Goal: Task Accomplishment & Management: Complete application form

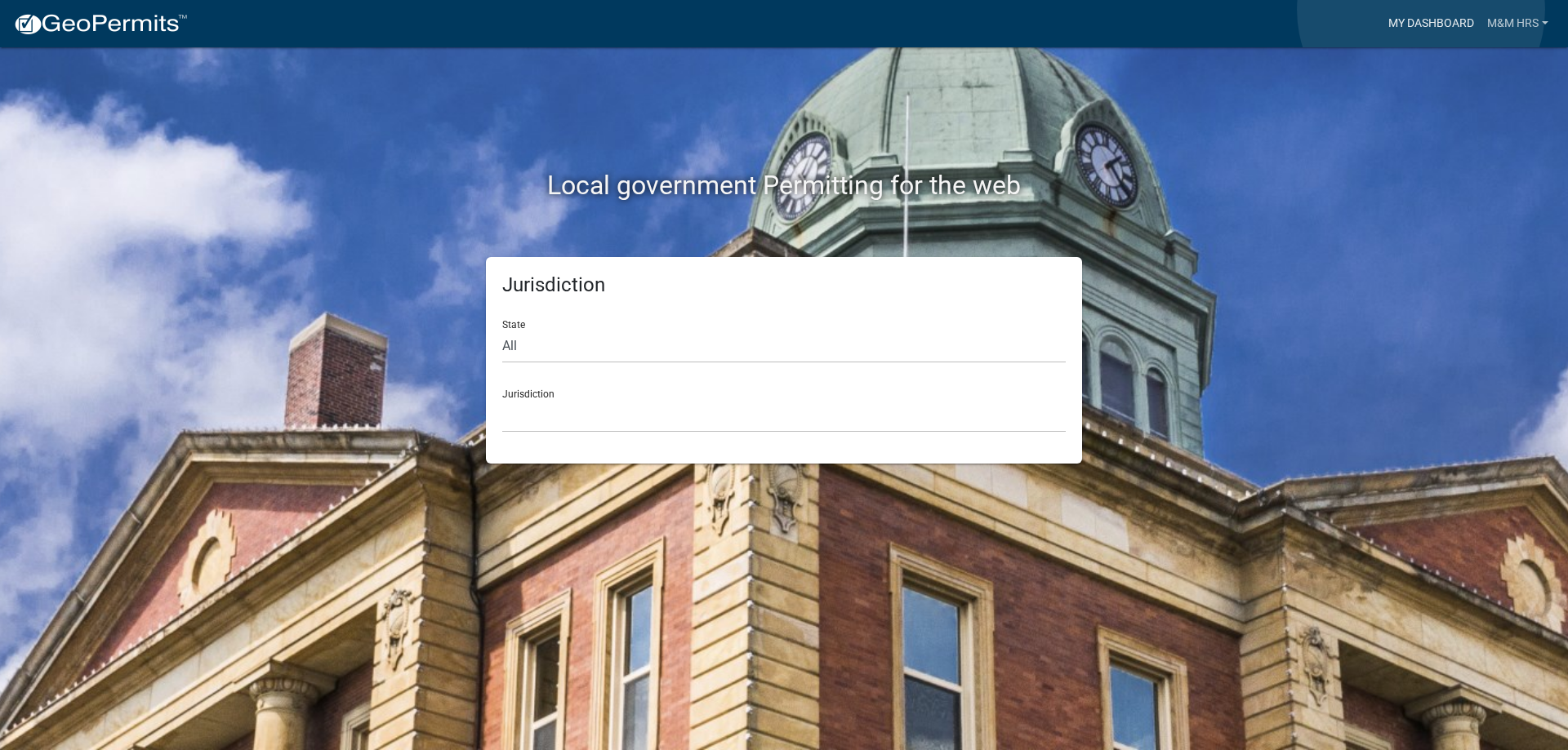
click at [1421, 10] on link "My Dashboard" at bounding box center [1431, 23] width 99 height 31
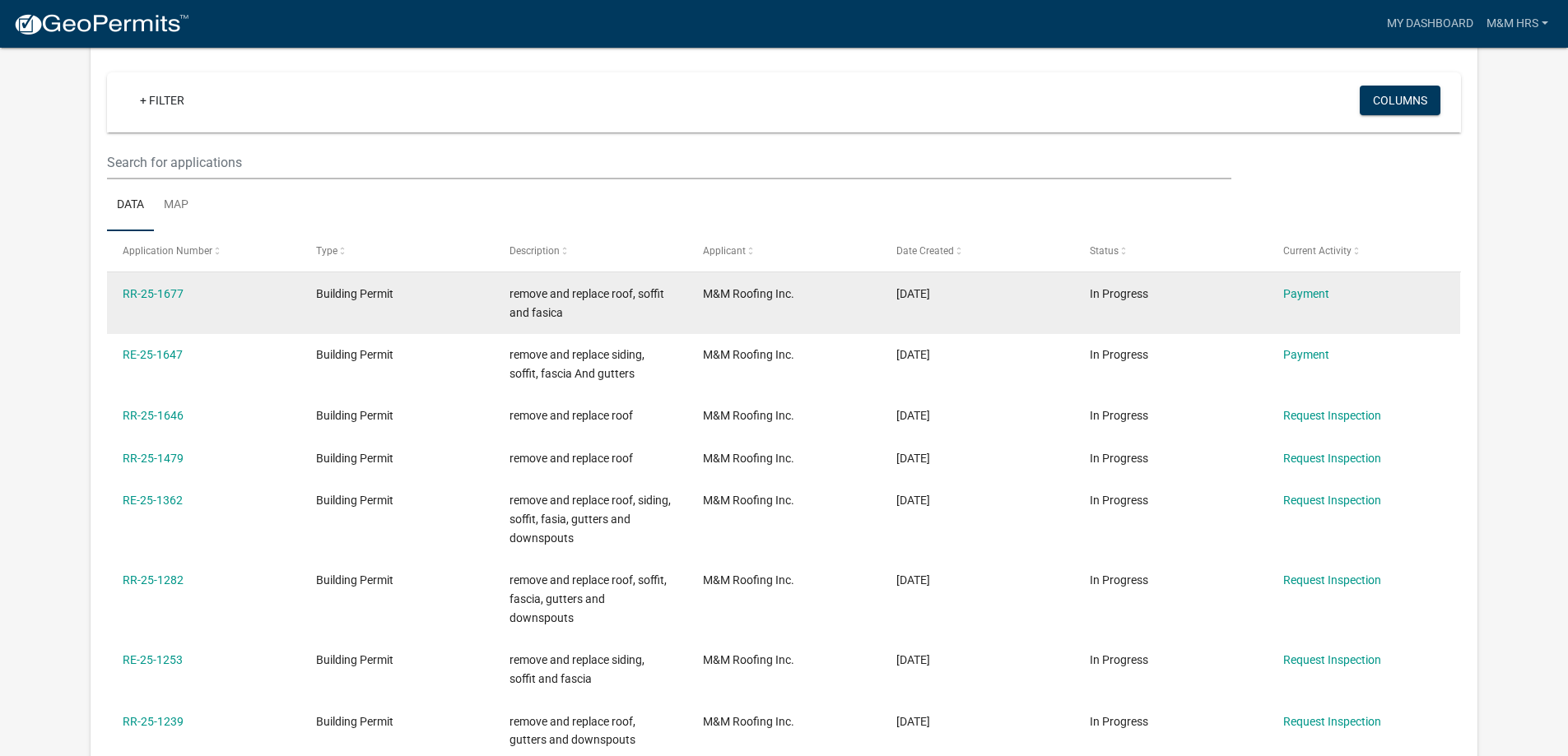
scroll to position [135, 0]
click at [163, 295] on link "RR-25-1677" at bounding box center [153, 293] width 60 height 14
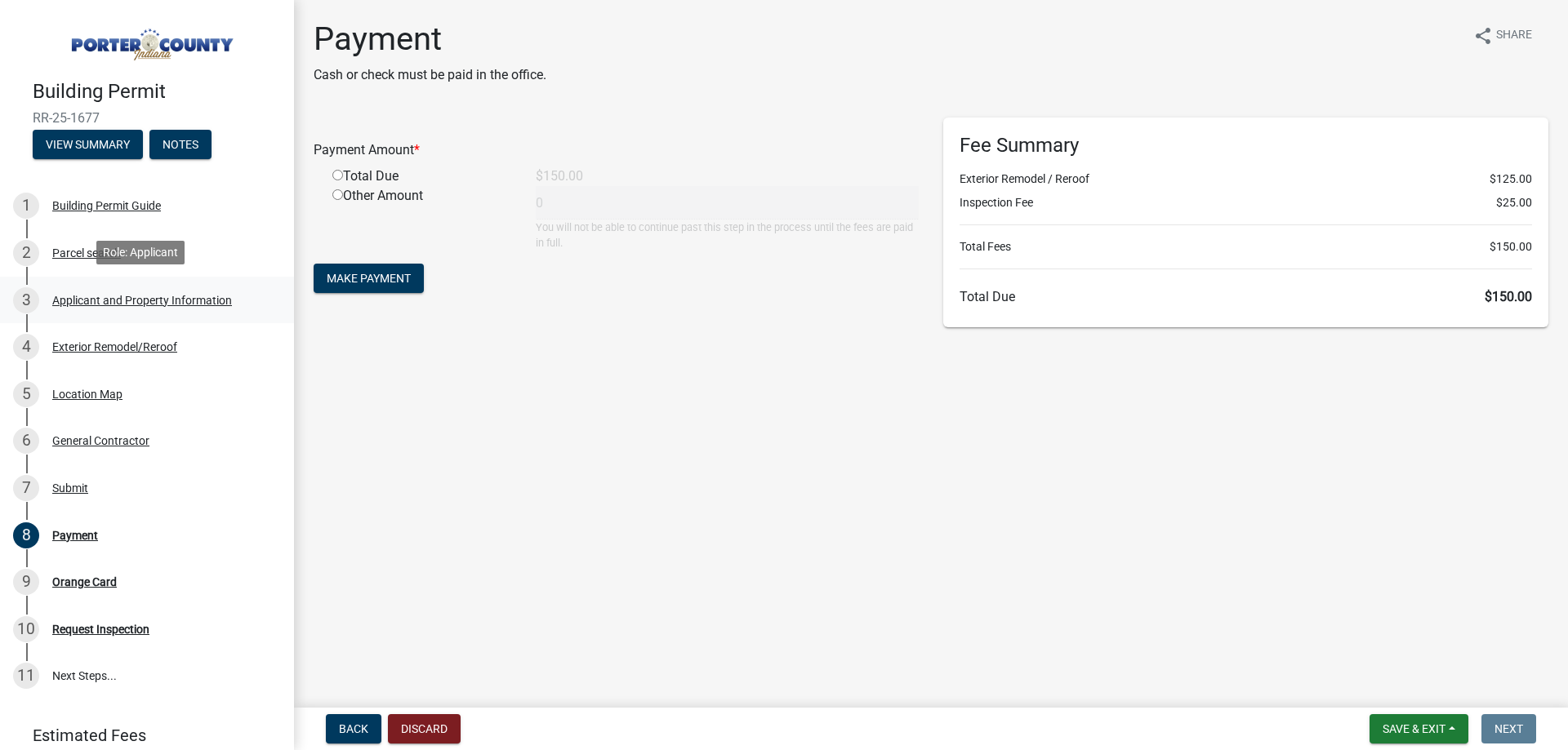
click at [81, 305] on div "3 Applicant and Property Information" at bounding box center [141, 300] width 255 height 26
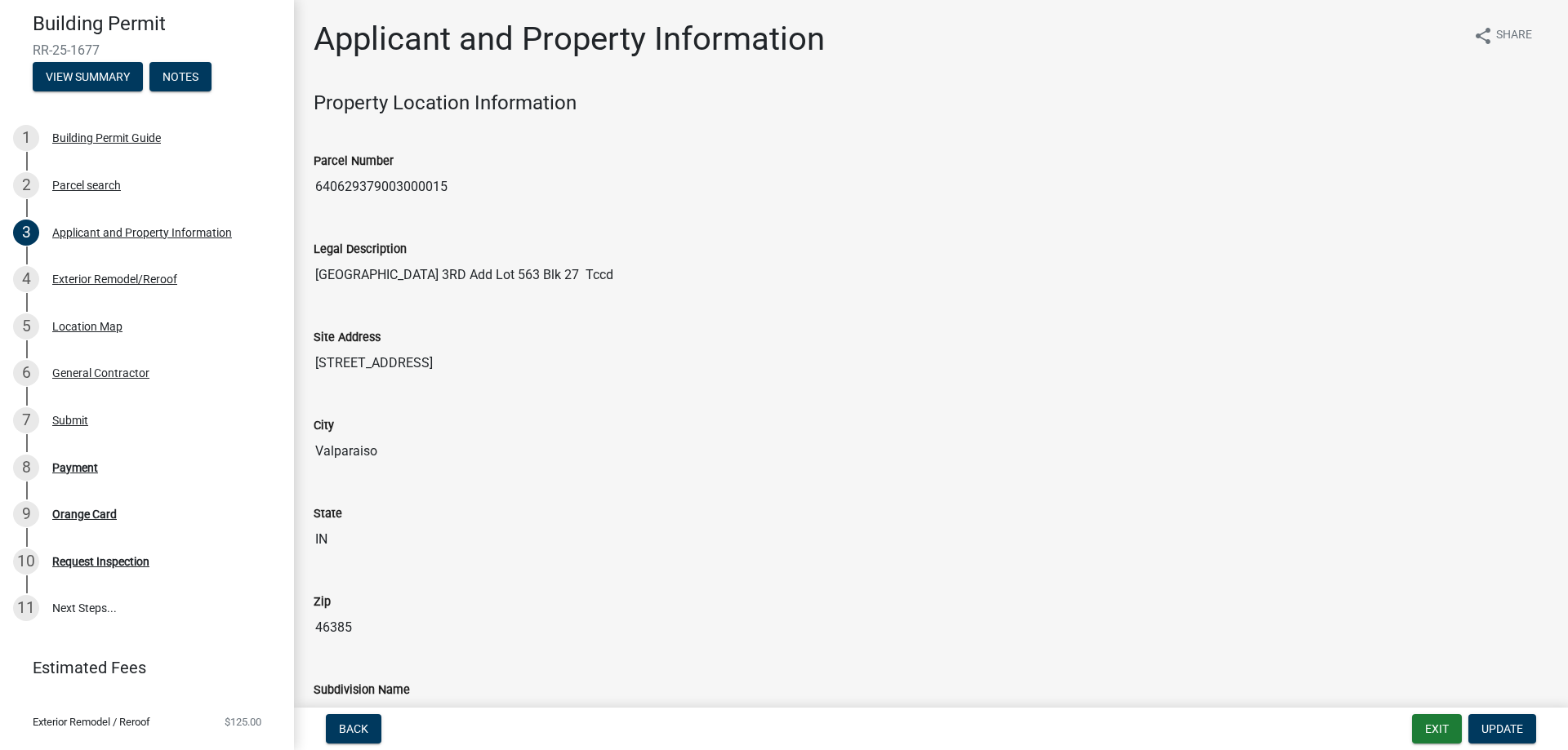
scroll to position [135, 0]
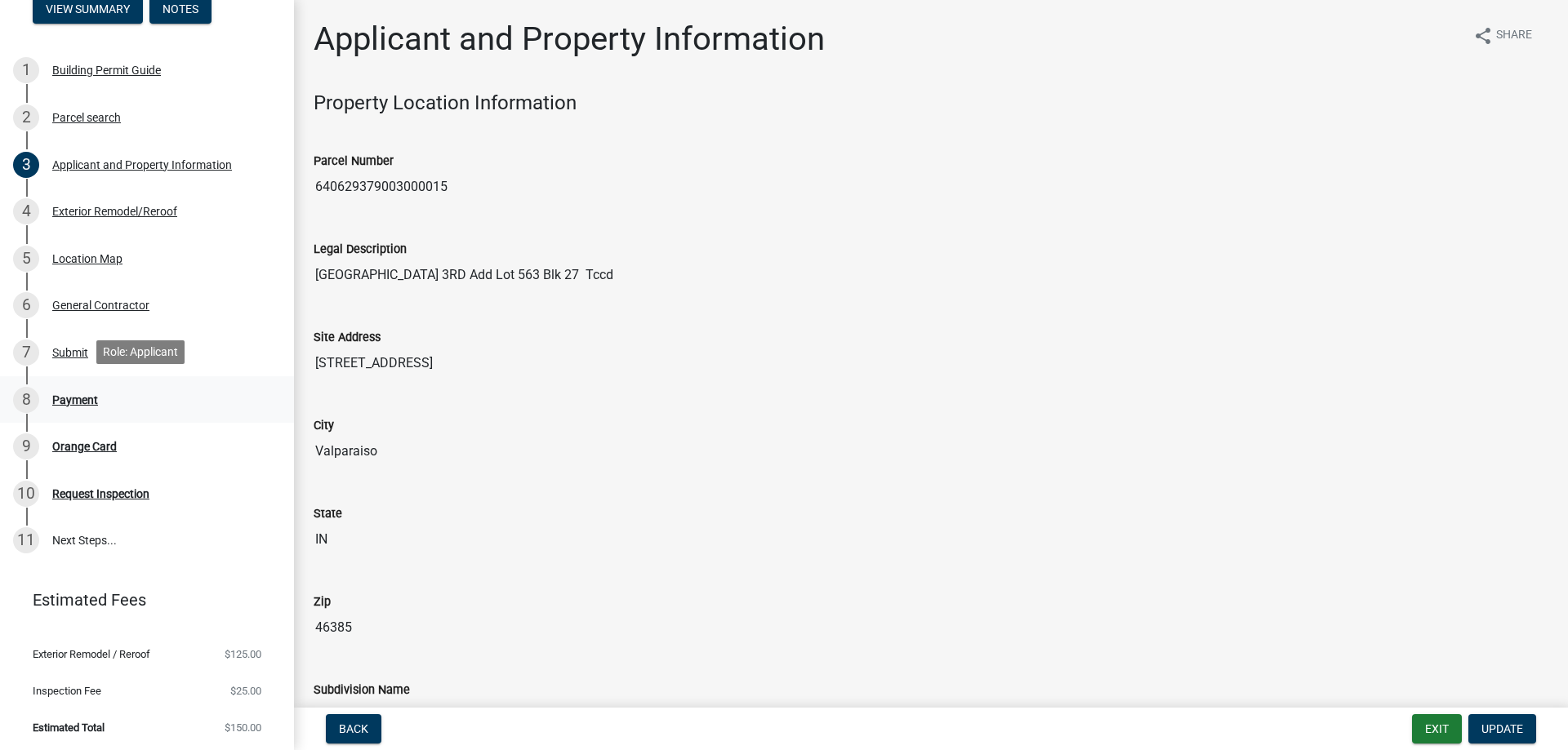
click at [81, 388] on div "8 Payment" at bounding box center [141, 399] width 255 height 26
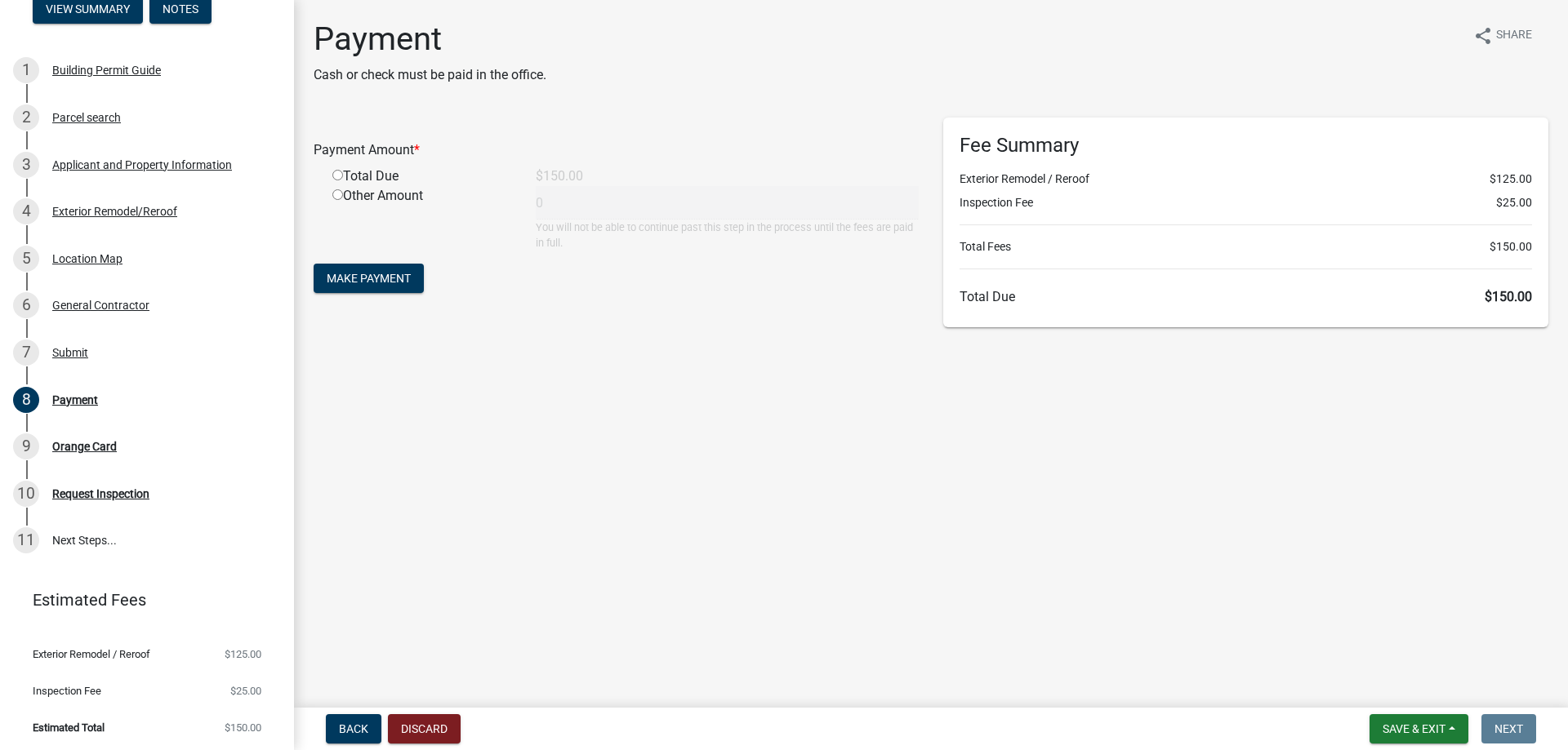
click at [361, 179] on div "Total Due" at bounding box center [422, 176] width 203 height 20
click at [338, 175] on input "radio" at bounding box center [338, 175] width 11 height 11
radio input "true"
type input "150"
click at [380, 288] on button "Make Payment" at bounding box center [368, 278] width 110 height 30
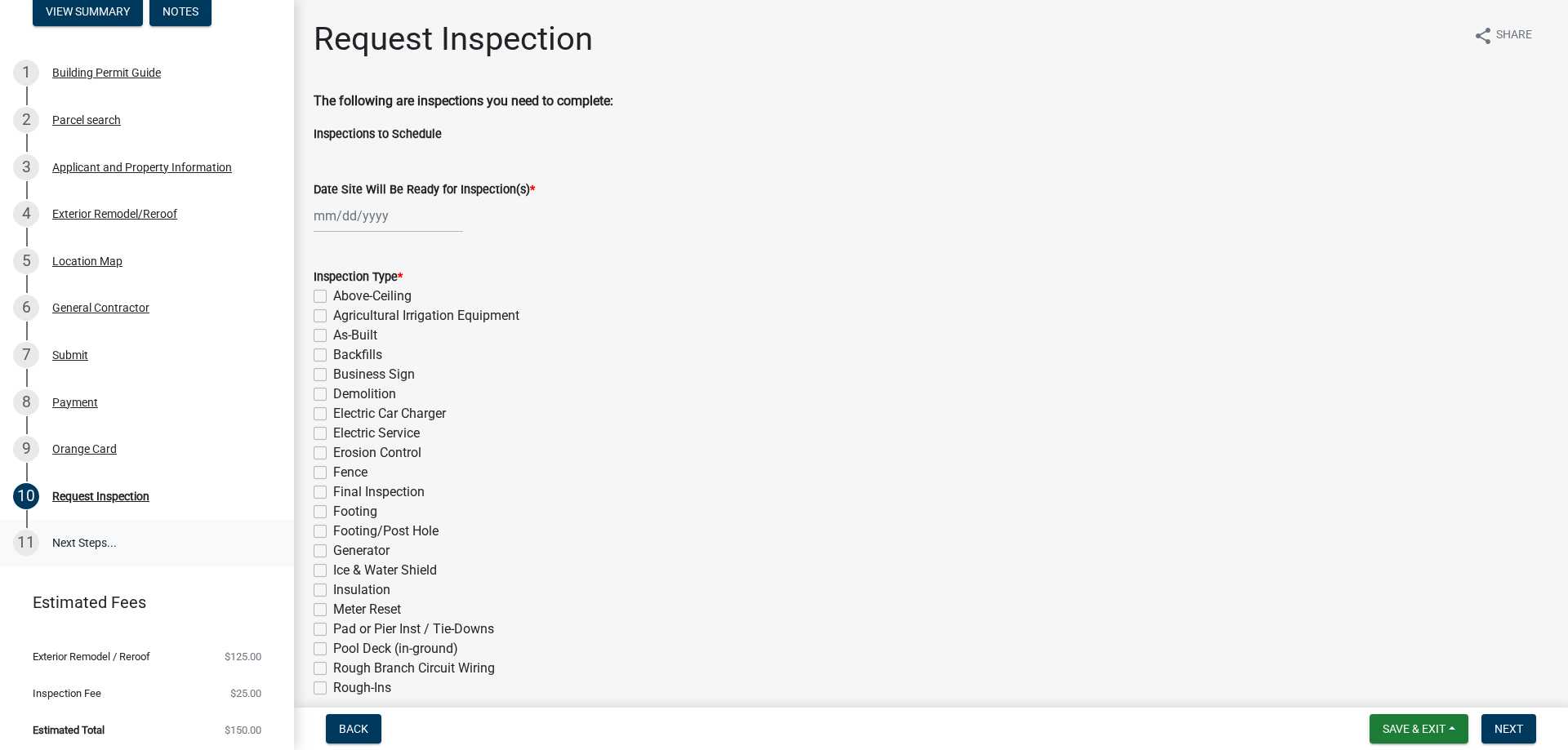
scroll to position [135, 0]
click at [86, 440] on div "Orange Card" at bounding box center [84, 446] width 64 height 12
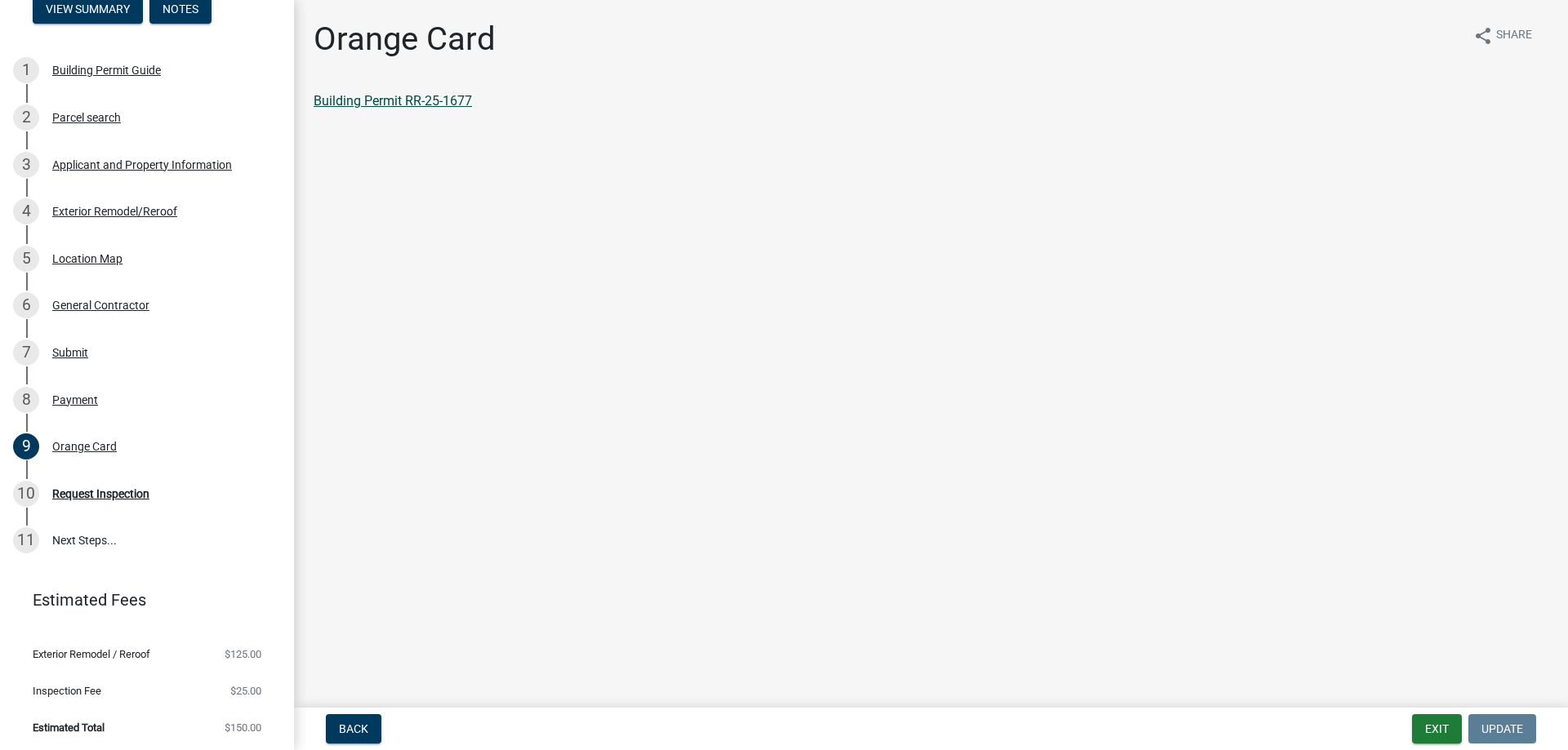
click at [381, 102] on link "Building Permit RR-25-1677" at bounding box center [392, 100] width 159 height 15
